Goal: Check status: Check status

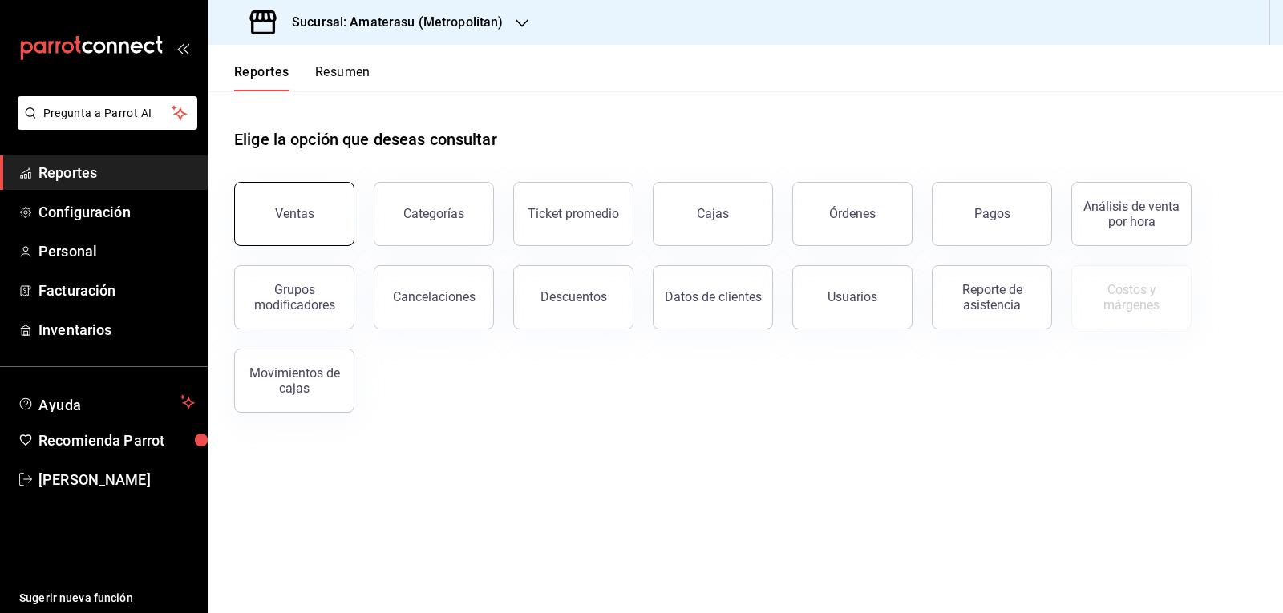
click at [326, 210] on button "Ventas" at bounding box center [294, 214] width 120 height 64
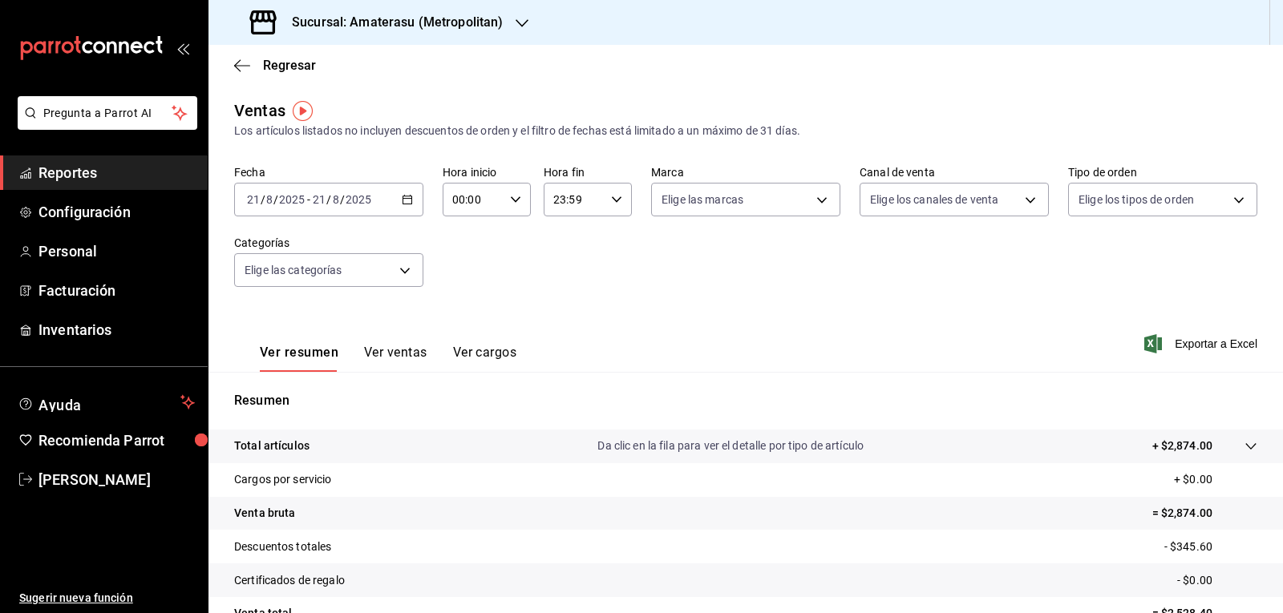
click at [402, 200] on icon "button" at bounding box center [407, 199] width 11 height 11
click at [308, 257] on li "Hoy" at bounding box center [310, 248] width 150 height 36
click at [520, 208] on div "00:00 Hora inicio" at bounding box center [487, 200] width 88 height 34
click at [476, 269] on button "05" at bounding box center [462, 273] width 38 height 32
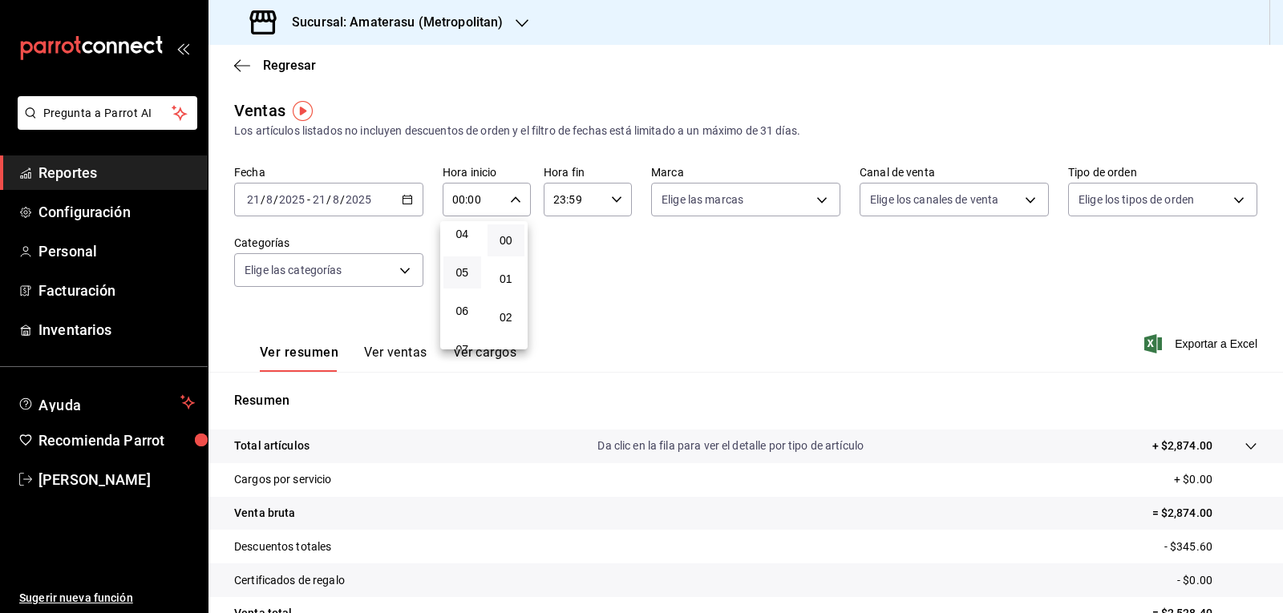
type input "05:00"
click at [558, 239] on div at bounding box center [641, 306] width 1283 height 613
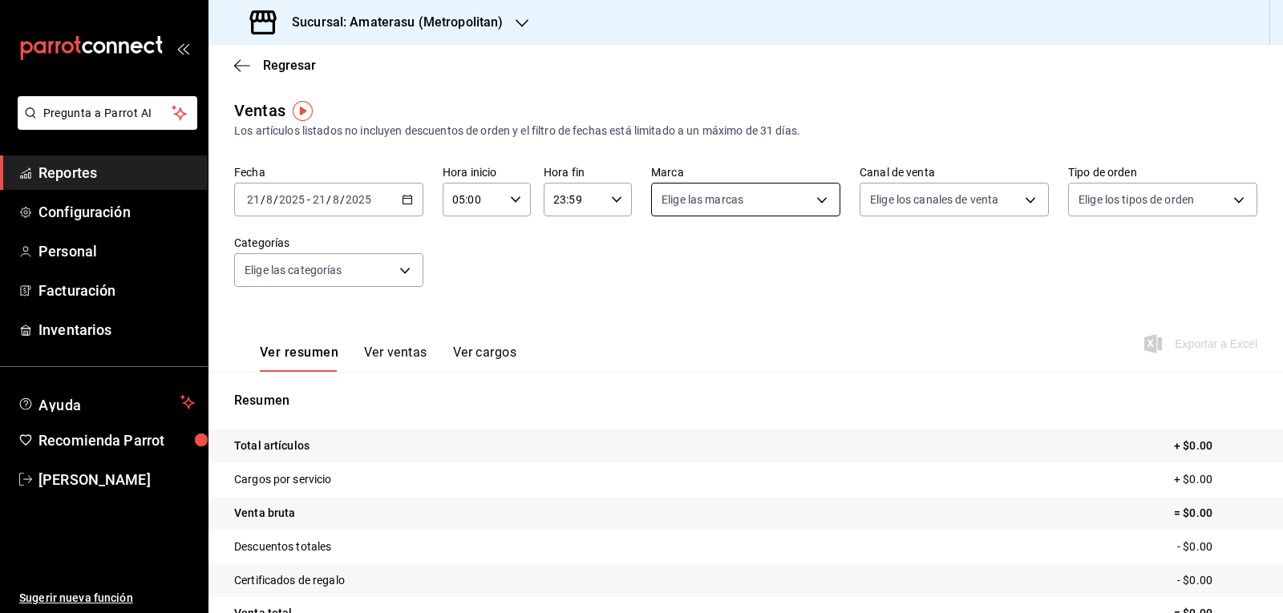
click at [813, 208] on body "Pregunta a Parrot AI Reportes Configuración Personal Facturación Inventarios Ay…" at bounding box center [641, 306] width 1283 height 613
click at [724, 265] on span "Ver todas" at bounding box center [714, 261] width 49 height 17
type input "e4cd7fcb-d45b-43ae-a99f-ad4ccfcd9032,f3afaab8-8c3d-4e49-a299-af9bdf6027b2"
checkbox input "true"
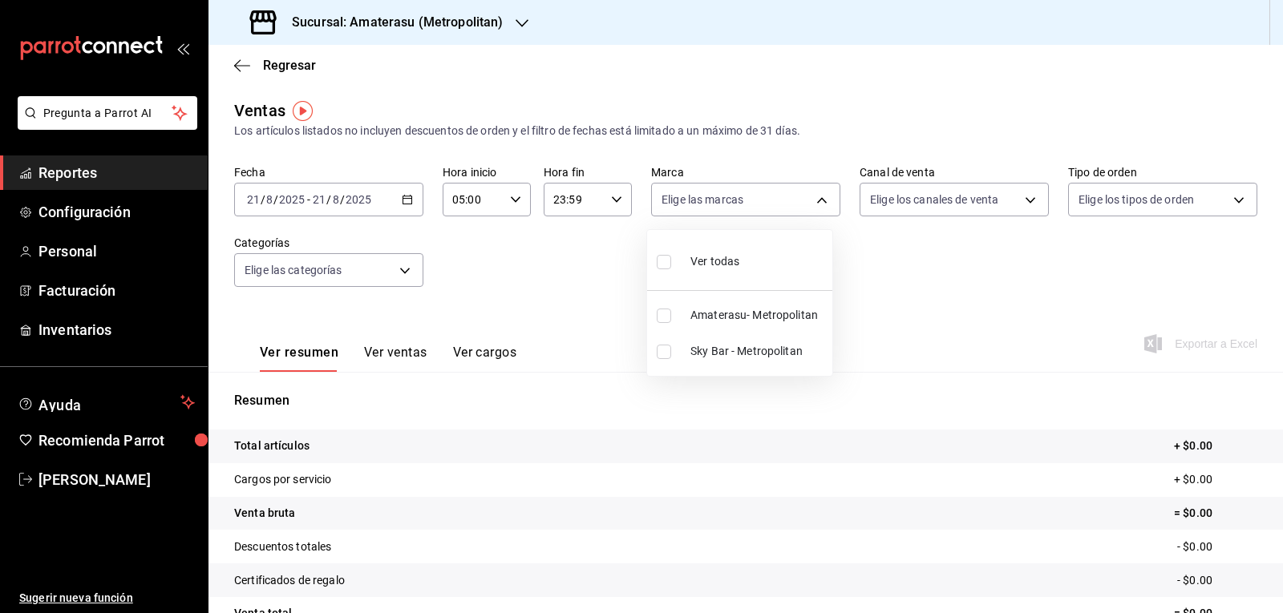
checkbox input "true"
click at [892, 285] on div at bounding box center [641, 306] width 1283 height 613
click at [783, 216] on body "Pregunta a Parrot AI Reportes Configuración Personal Facturación Inventarios Ay…" at bounding box center [641, 306] width 1283 height 613
click at [657, 353] on input "checkbox" at bounding box center [664, 352] width 14 height 14
checkbox input "false"
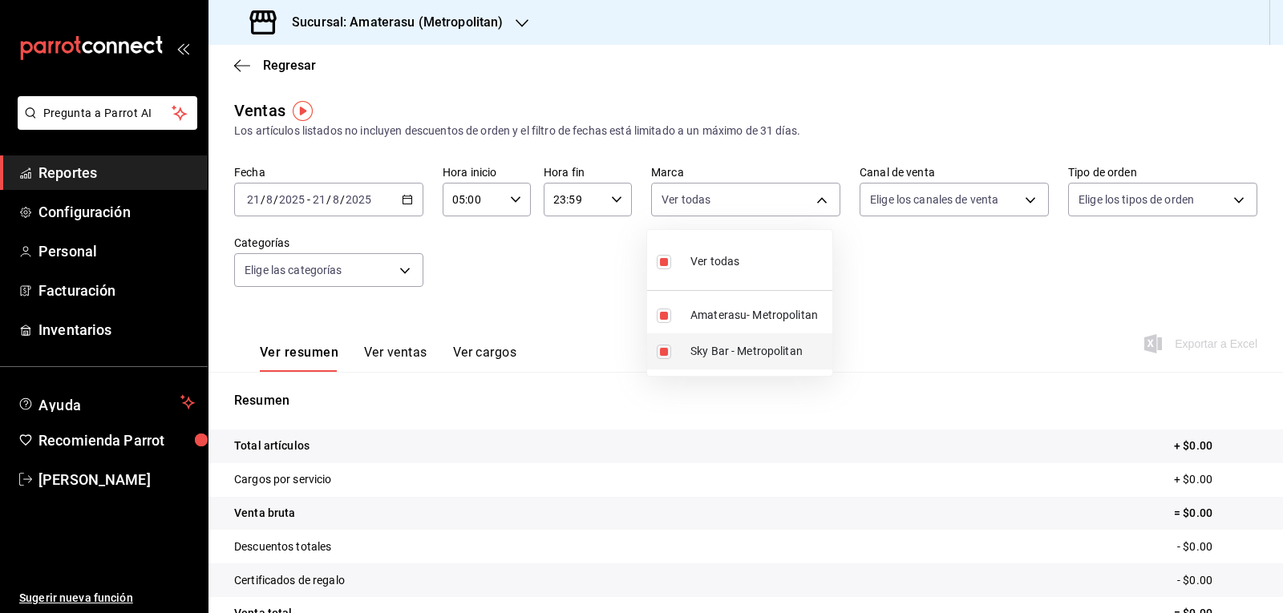
type input "e4cd7fcb-d45b-43ae-a99f-ad4ccfcd9032"
checkbox input "false"
click at [607, 351] on div at bounding box center [641, 306] width 1283 height 613
